Goal: Task Accomplishment & Management: Use online tool/utility

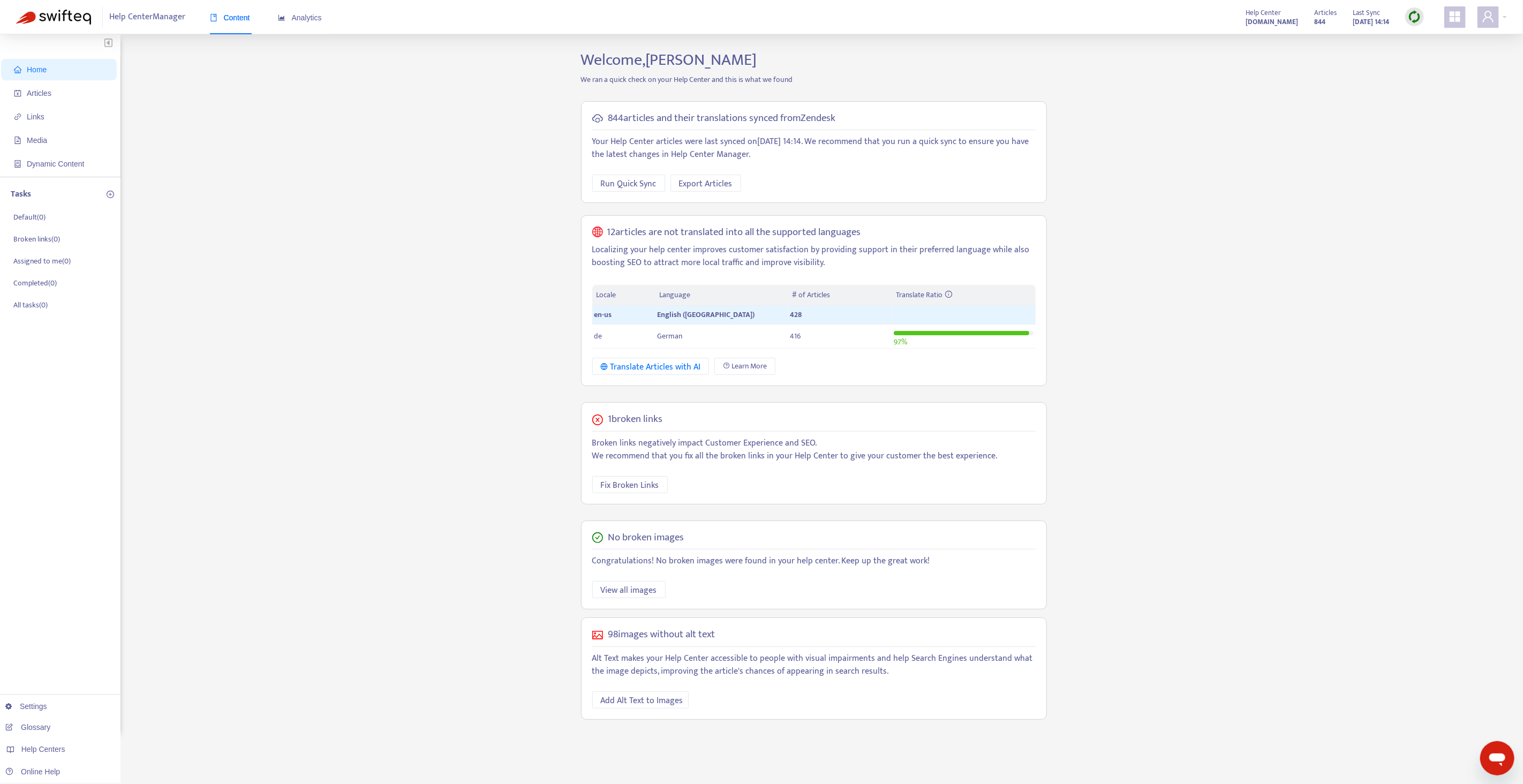
click at [1408, 16] on img at bounding box center [1414, 17] width 13 height 13
click at [1415, 36] on link "Quick Sync" at bounding box center [1436, 39] width 45 height 12
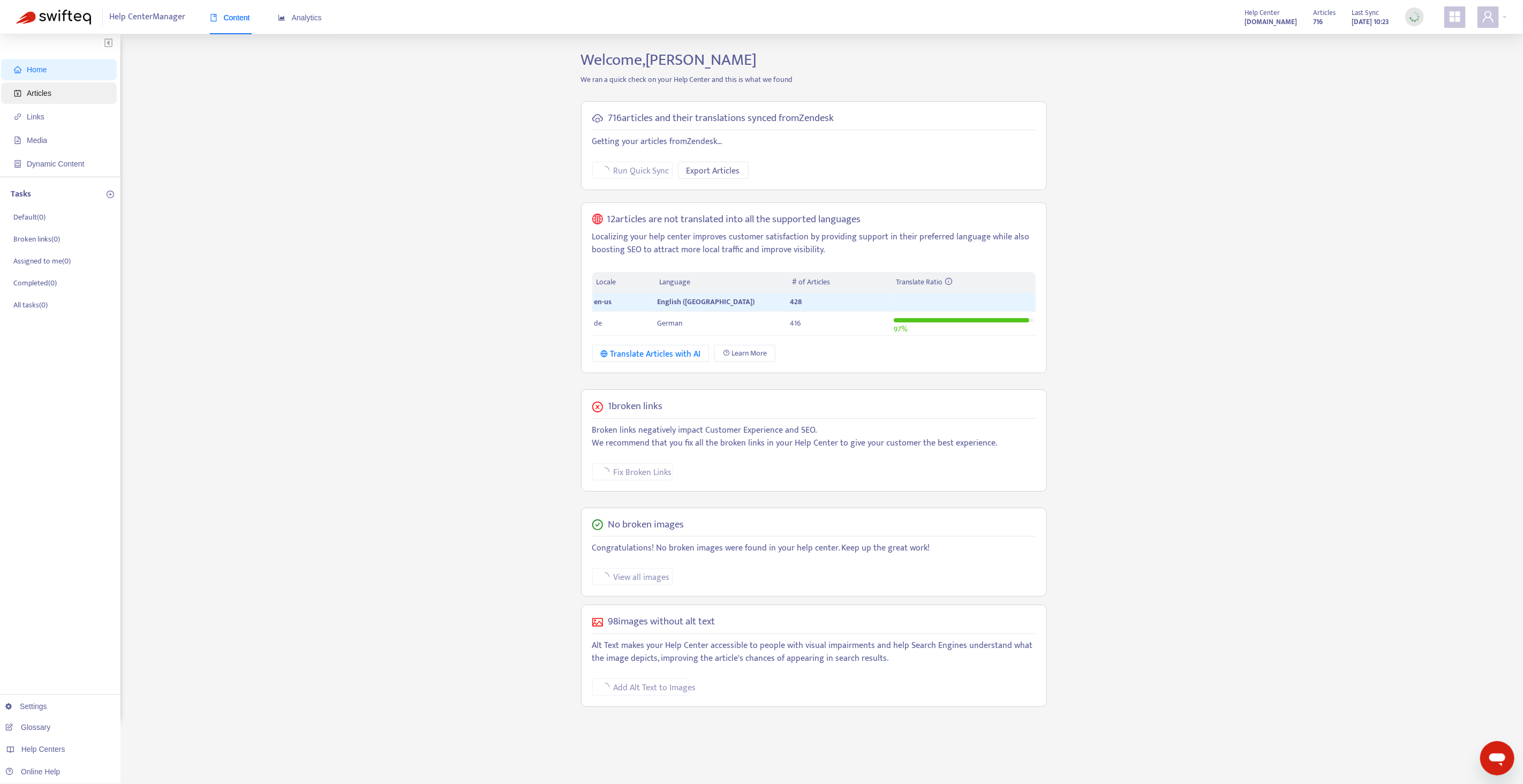
click at [74, 101] on span "Articles" at bounding box center [61, 92] width 94 height 21
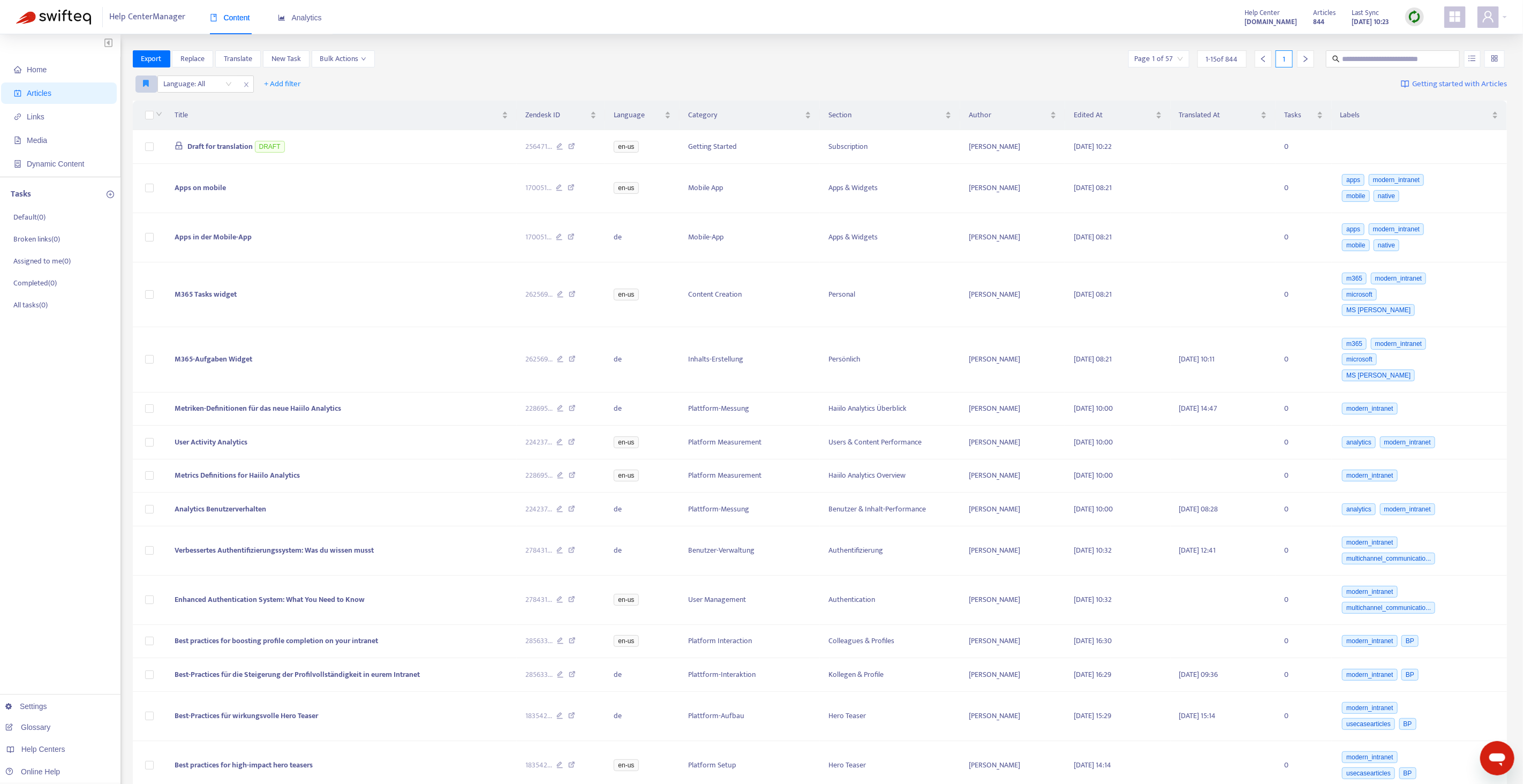
click at [148, 86] on icon "button" at bounding box center [147, 83] width 6 height 8
drag, startPoint x: 160, startPoint y: 104, endPoint x: 166, endPoint y: 117, distance: 14.3
click at [160, 105] on span "English only" at bounding box center [162, 105] width 37 height 11
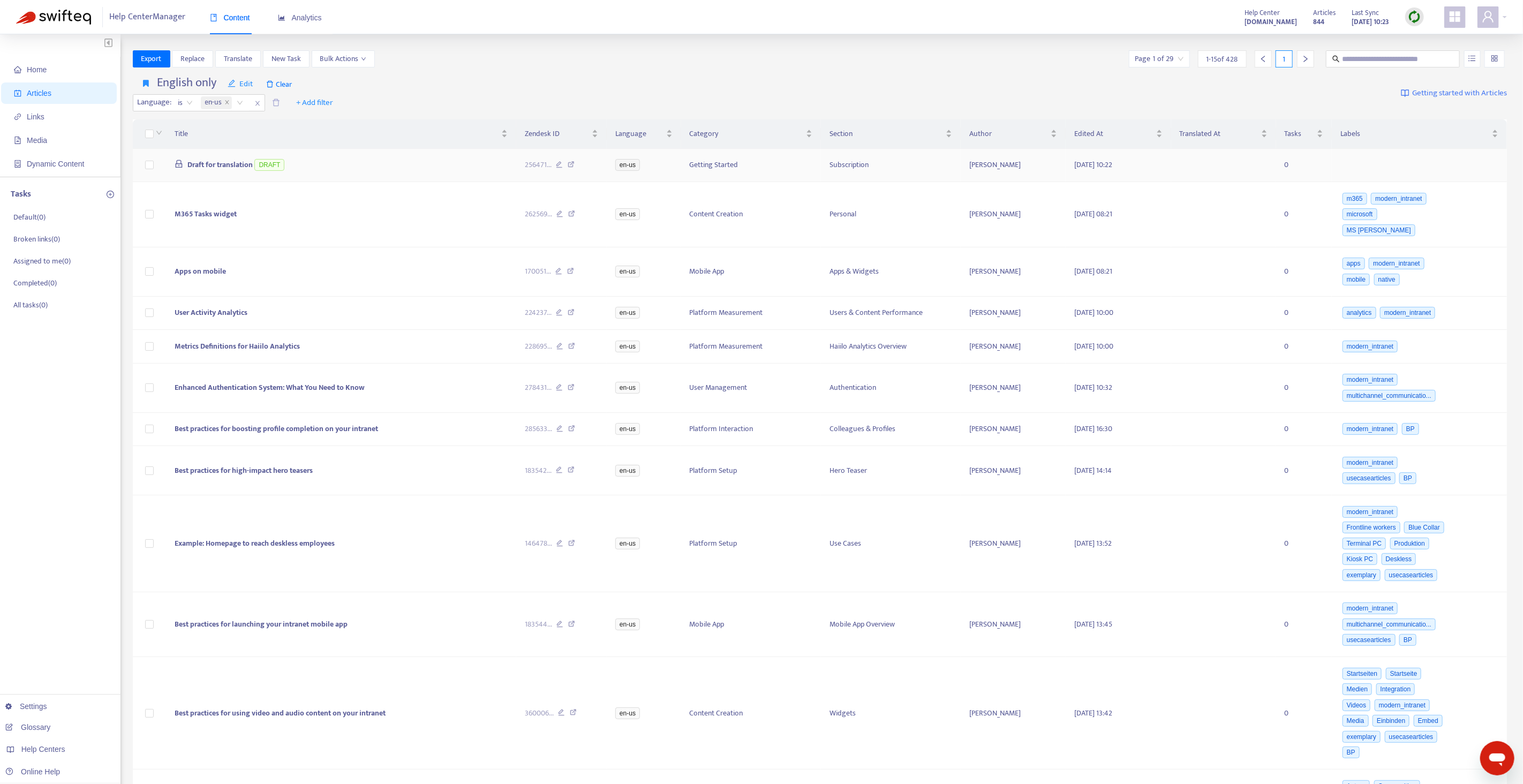
click at [220, 159] on span "Draft for translation" at bounding box center [220, 164] width 65 height 12
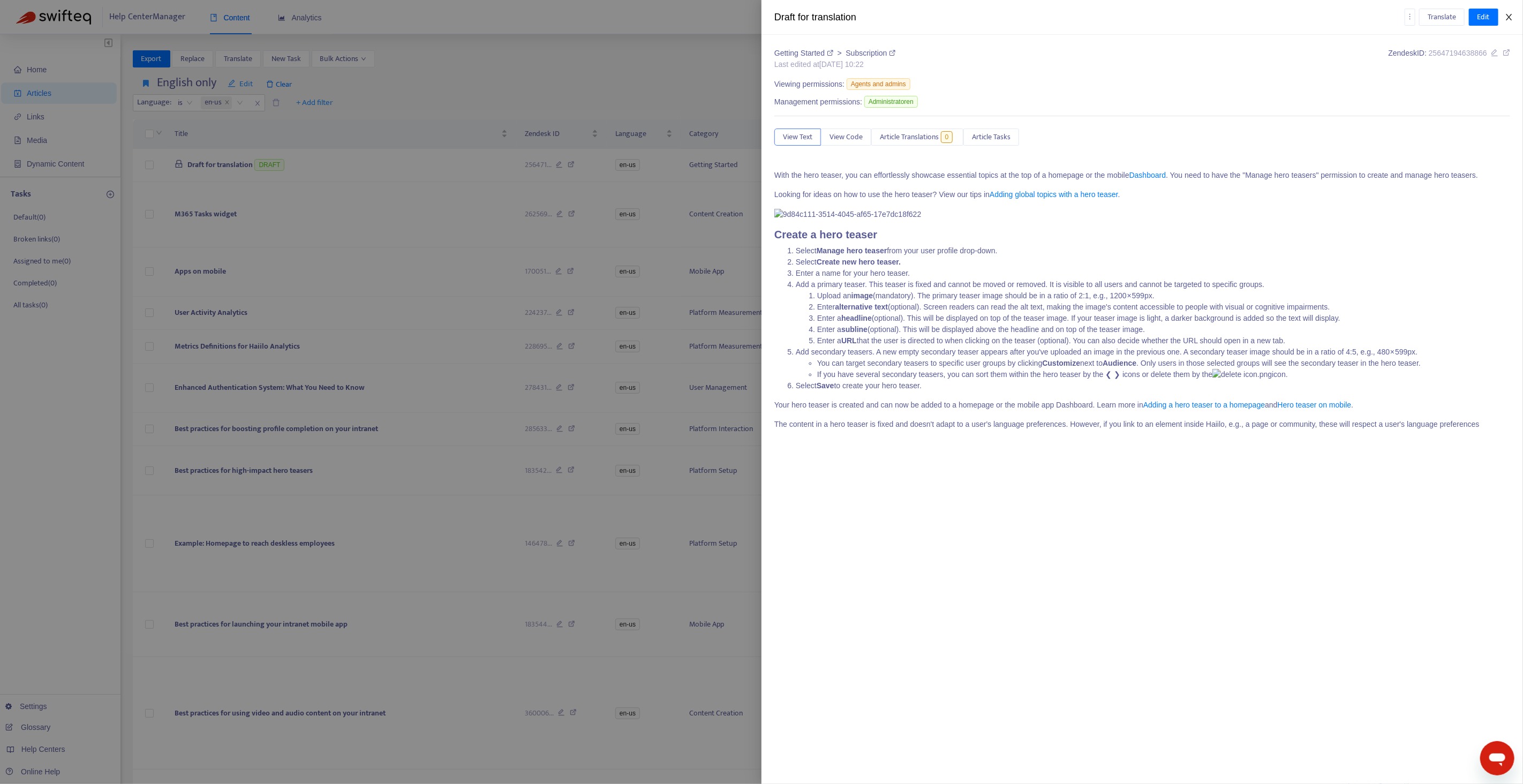
click at [1512, 15] on icon "close" at bounding box center [1509, 17] width 8 height 8
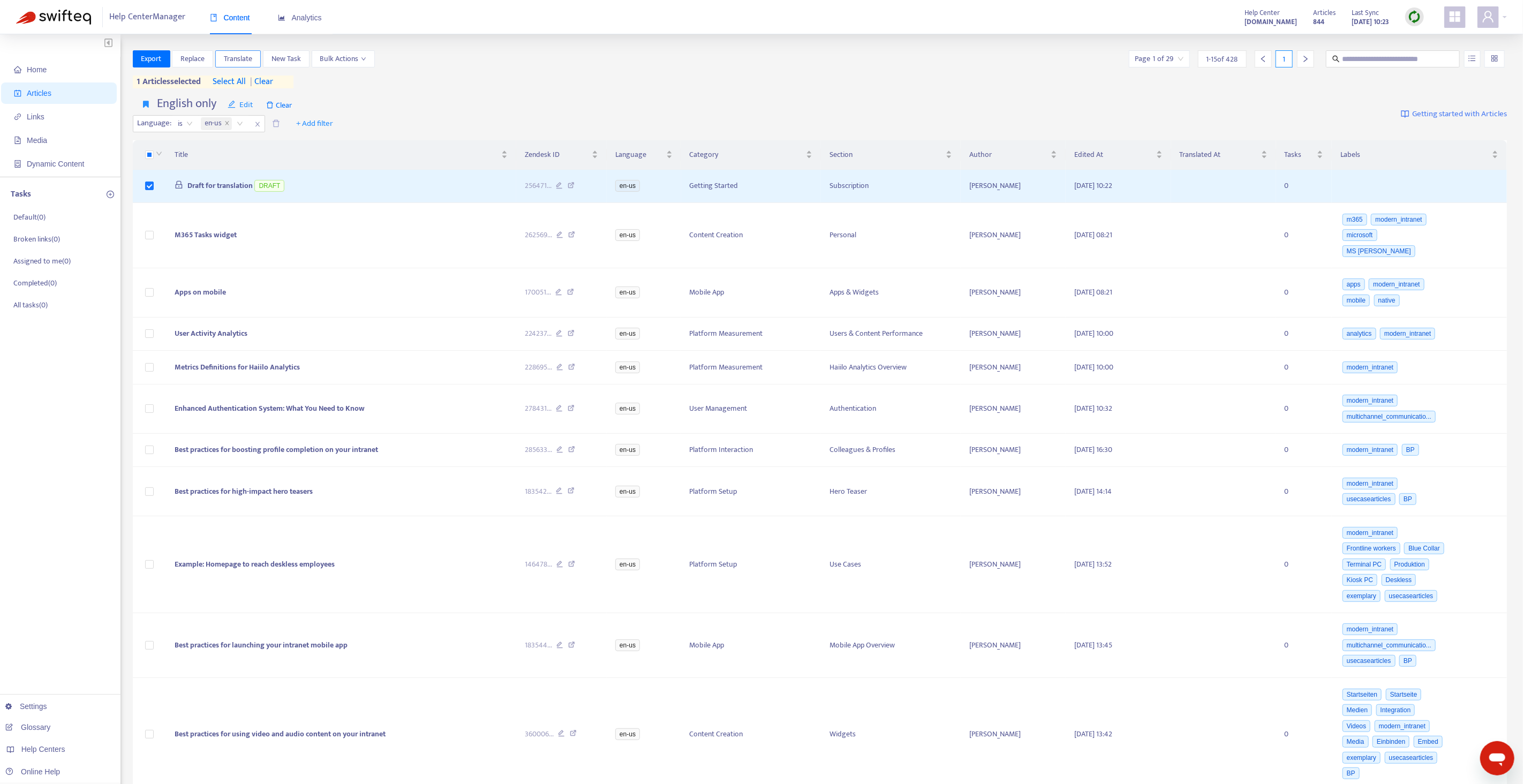
click at [233, 62] on span "Translate" at bounding box center [237, 59] width 28 height 11
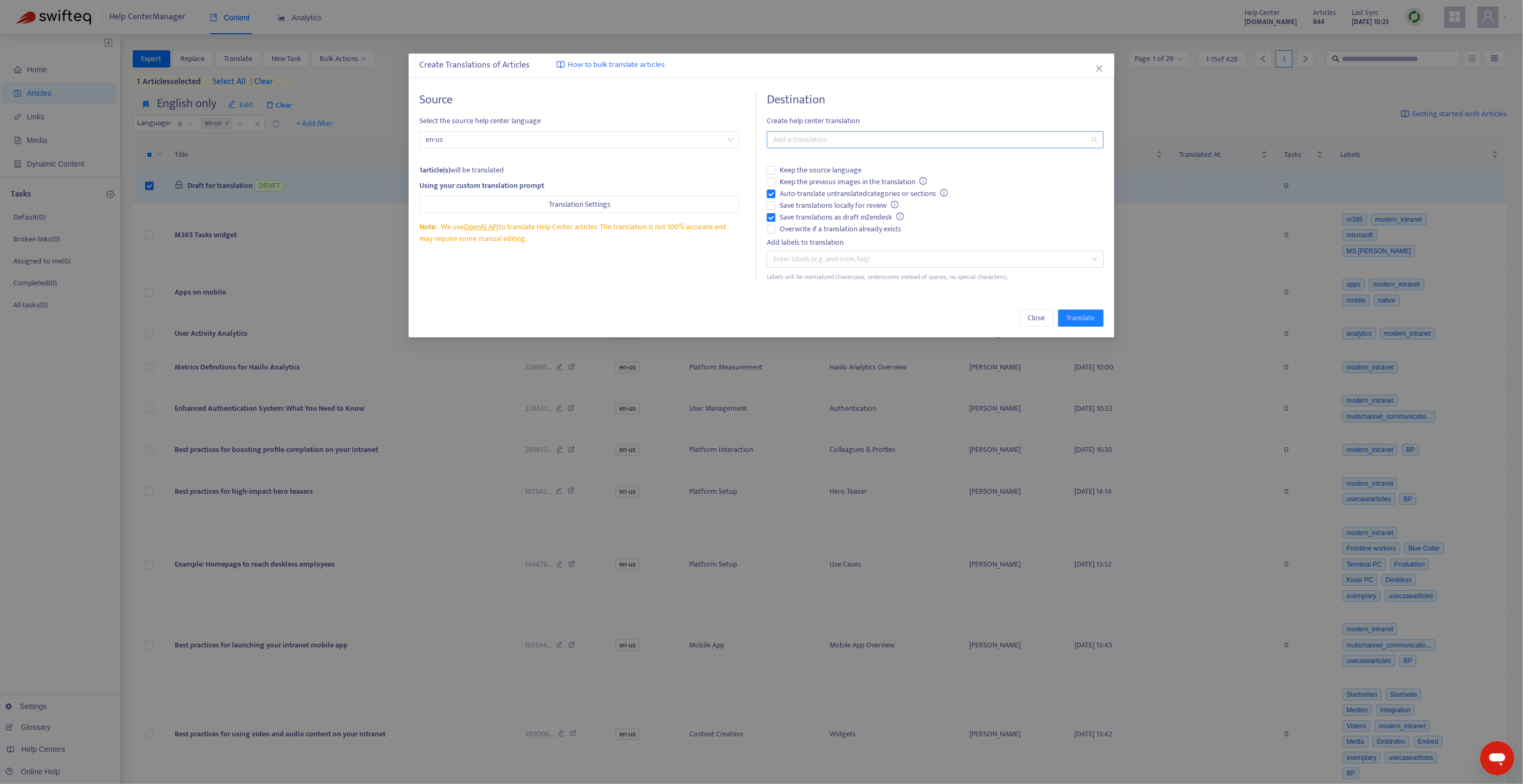
click at [833, 145] on div at bounding box center [930, 140] width 321 height 13
click at [803, 178] on div "German ( de )" at bounding box center [935, 178] width 320 height 11
click at [799, 192] on span "Auto-translate untranslated categories or sections" at bounding box center [863, 193] width 176 height 11
click at [799, 230] on span "Overwrite if a translation already exists" at bounding box center [840, 229] width 130 height 11
click at [1071, 310] on button "Translate" at bounding box center [1080, 318] width 45 height 17
